Goal: Ask a question

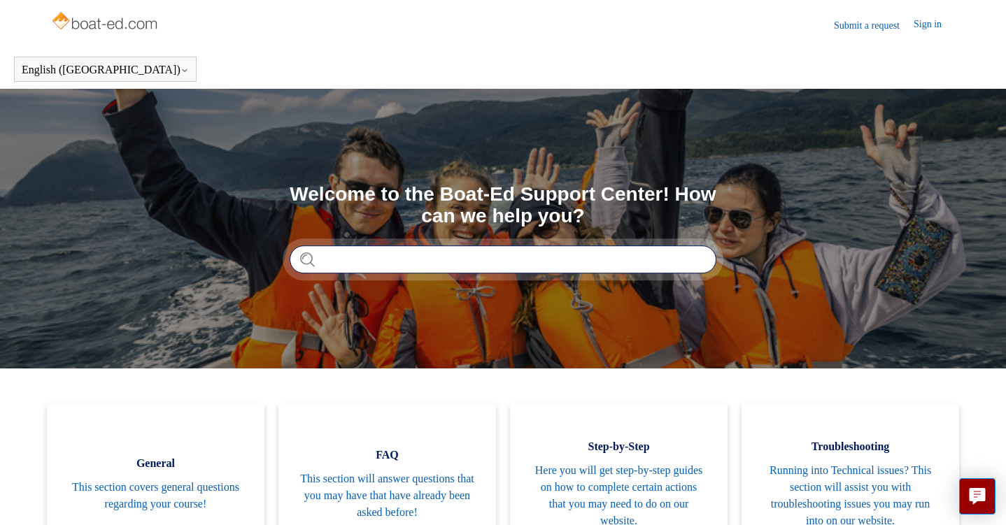
click at [478, 259] on input "Search" at bounding box center [502, 259] width 427 height 28
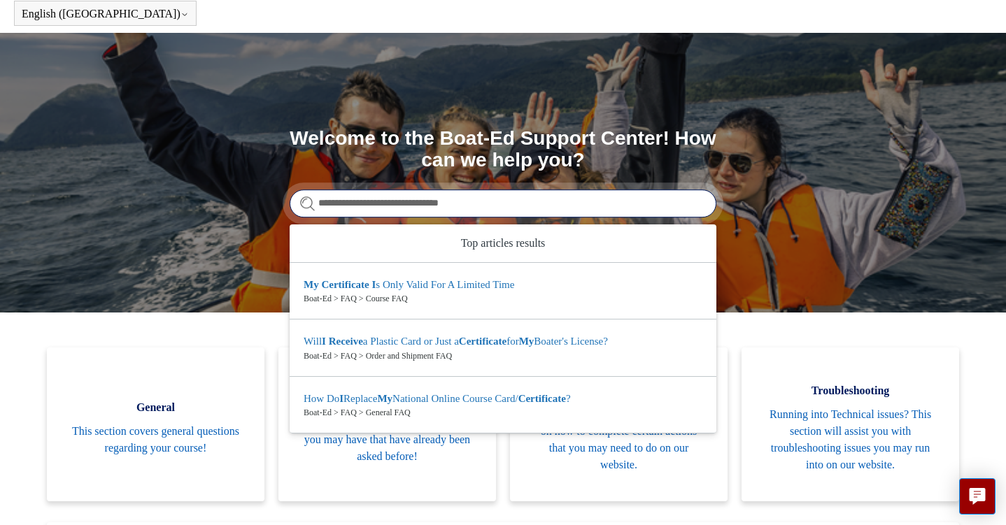
scroll to position [65, 0]
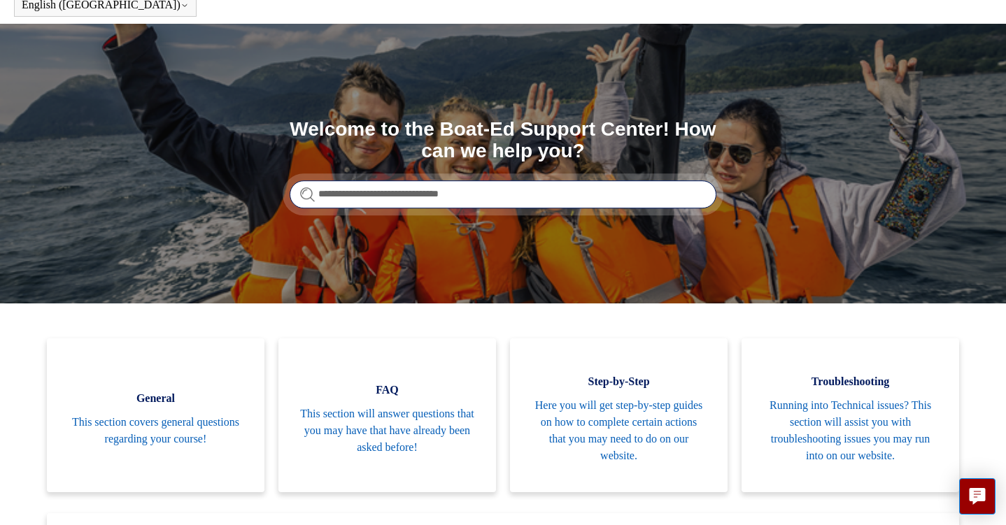
type input "**********"
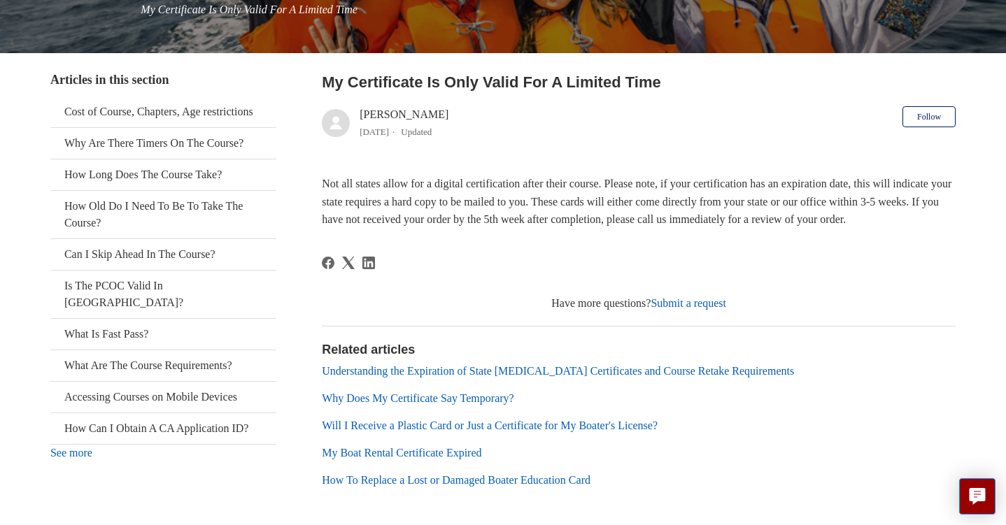
scroll to position [220, 0]
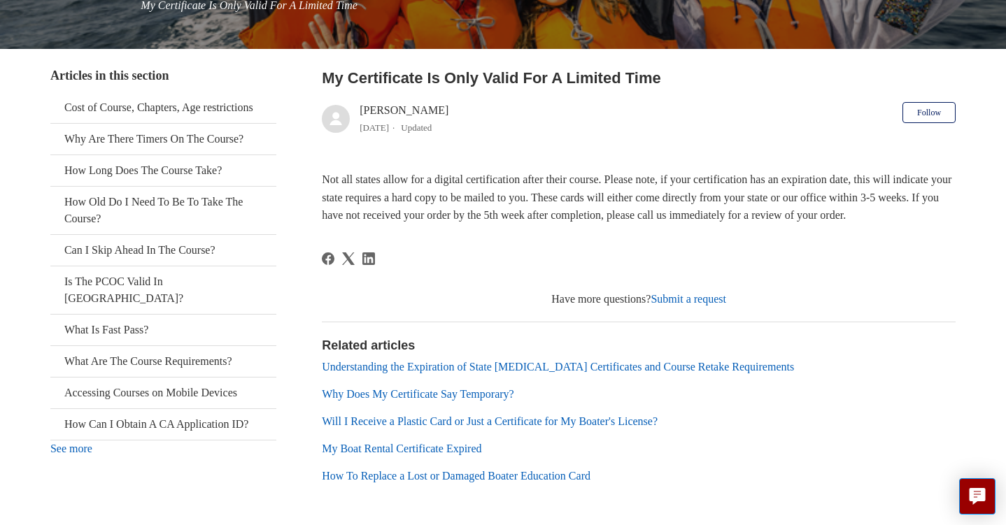
click at [477, 400] on link "Why Does My Certificate Say Temporary?" at bounding box center [418, 394] width 192 height 12
click at [696, 305] on link "Submit a request" at bounding box center [688, 299] width 76 height 12
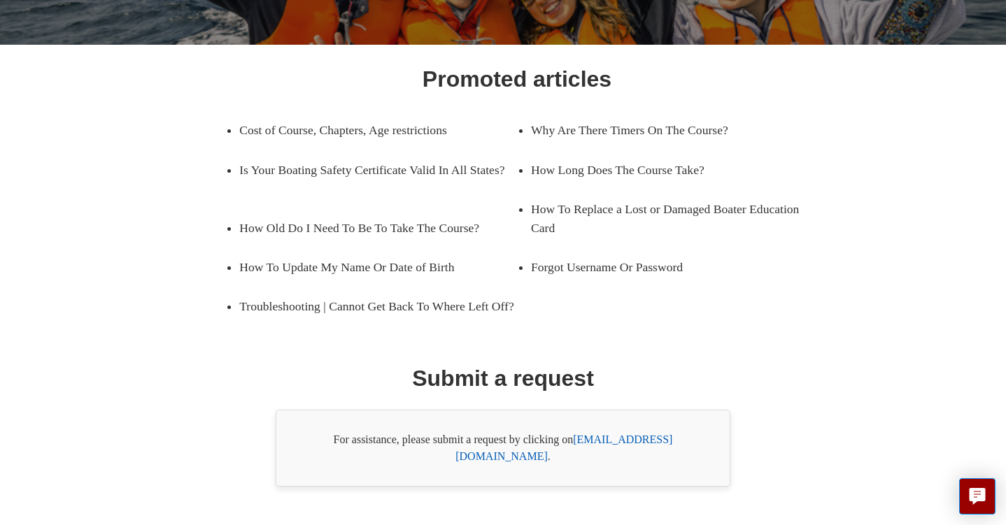
scroll to position [229, 0]
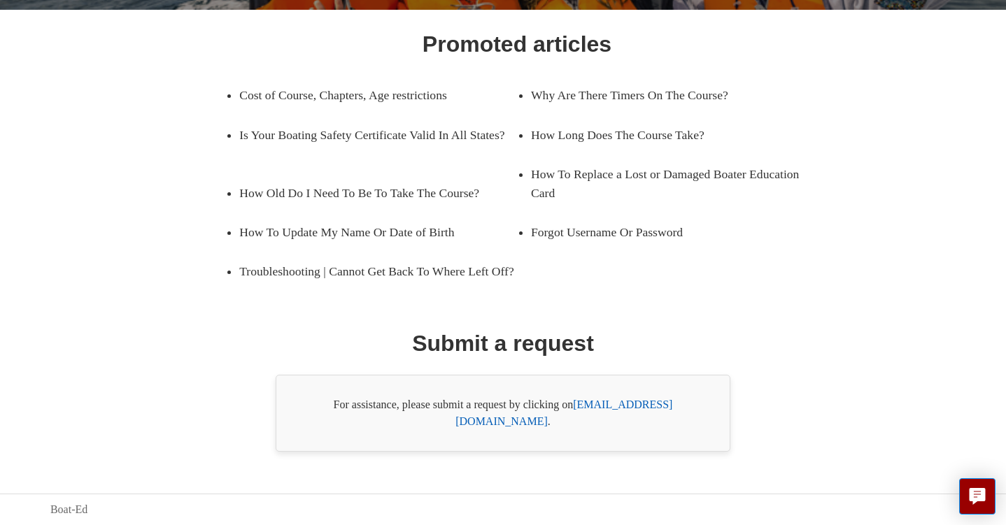
click at [610, 424] on link "support@boat-ed.com" at bounding box center [563, 413] width 217 height 29
click at [606, 424] on link "support@boat-ed.com" at bounding box center [563, 413] width 217 height 29
